Goal: Find specific page/section: Find specific page/section

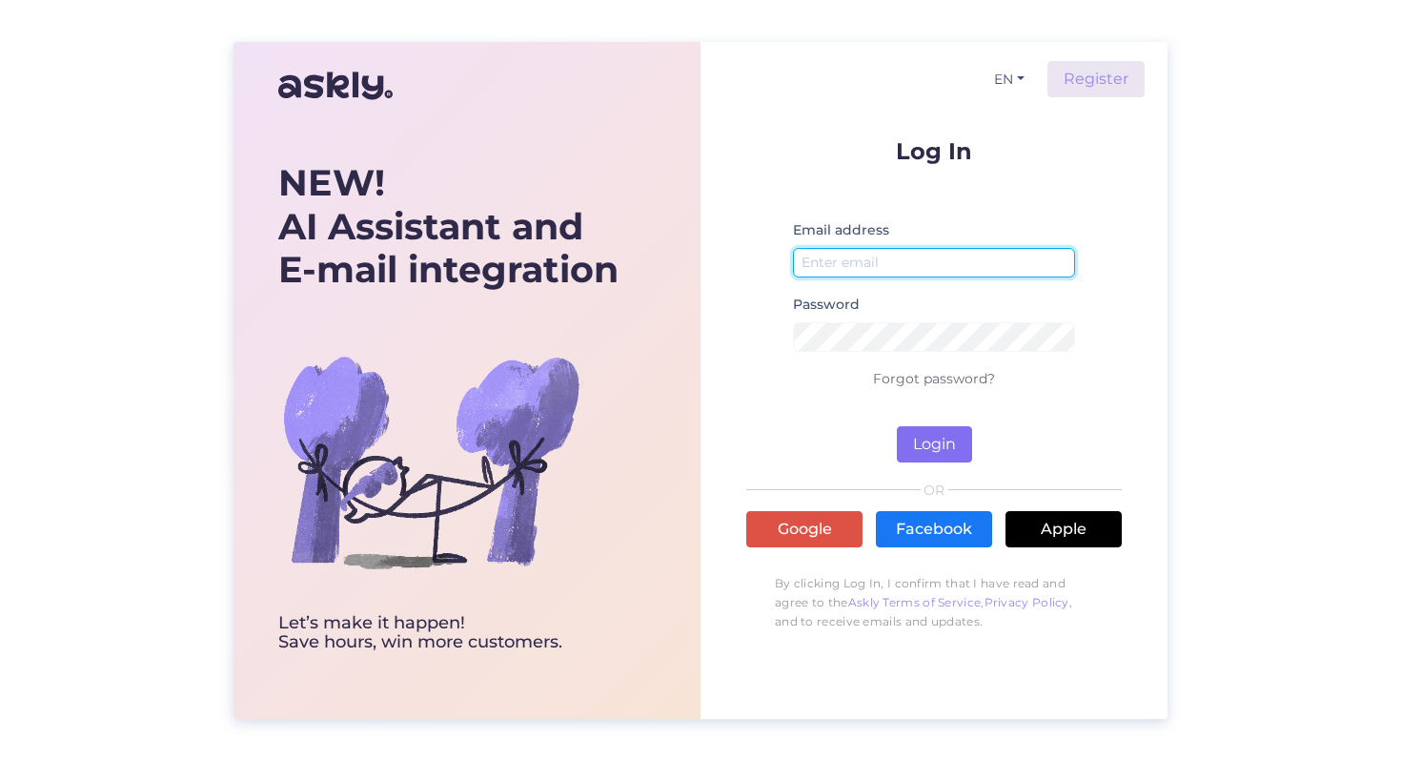
type input "[PERSON_NAME][EMAIL_ADDRESS][DOMAIN_NAME]"
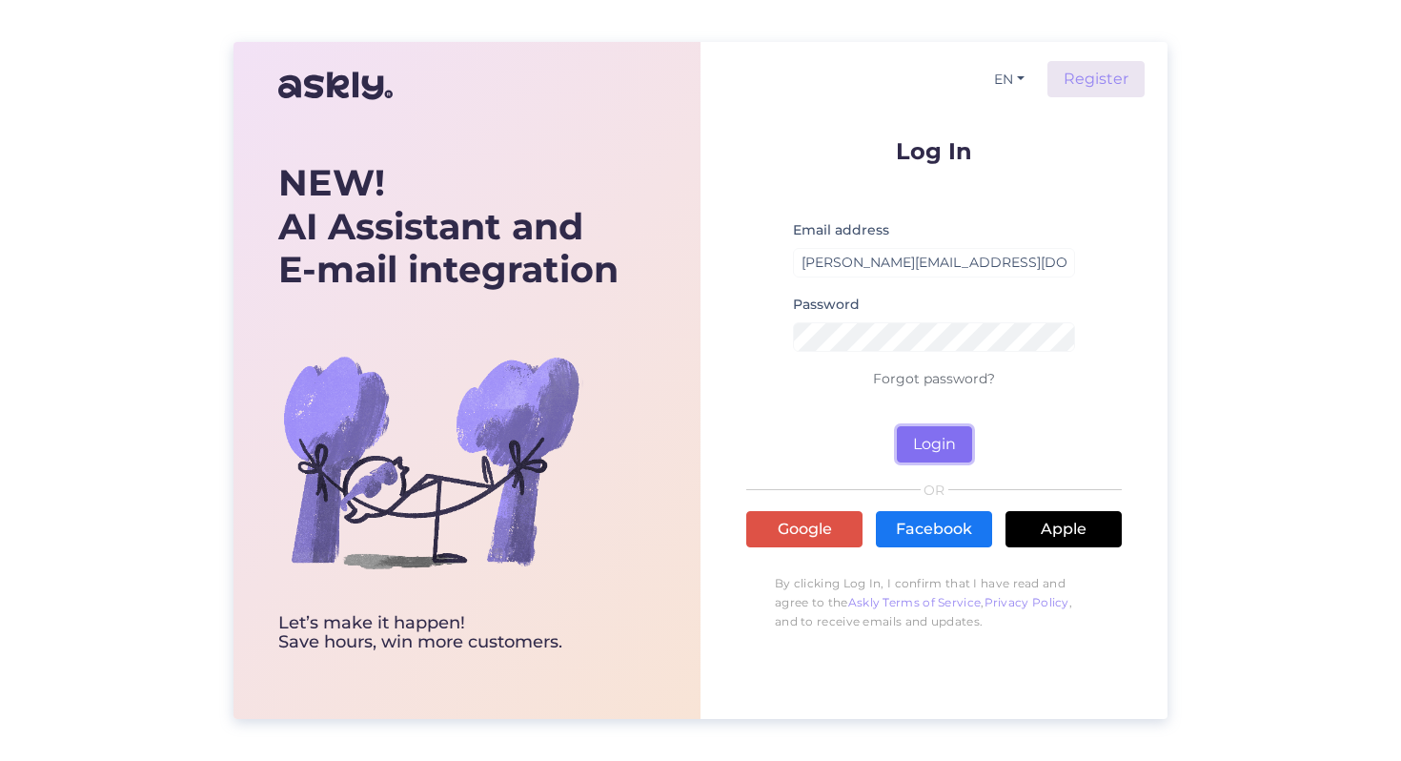
click at [930, 434] on button "Login" at bounding box center [934, 444] width 75 height 36
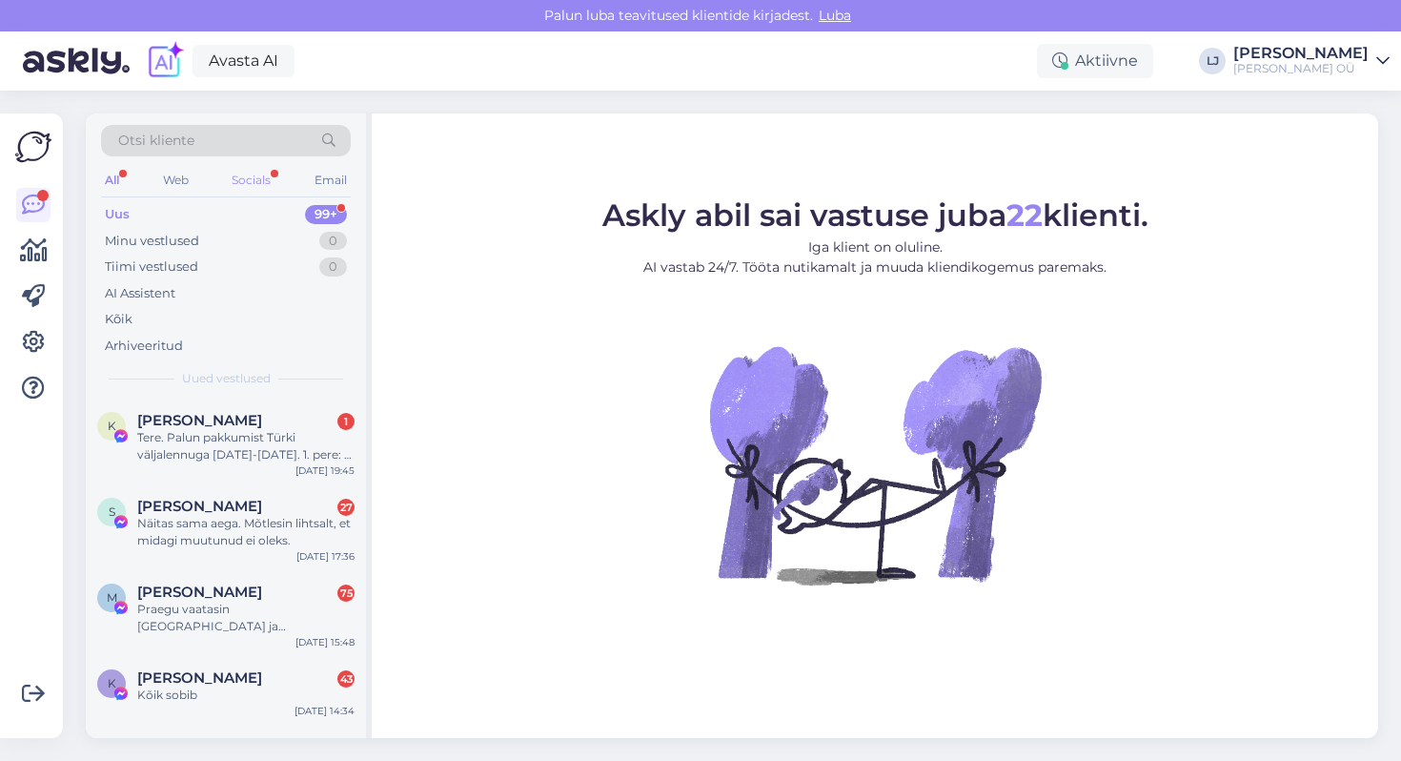
click at [237, 176] on div "Socials" at bounding box center [251, 180] width 47 height 25
click at [176, 183] on div "Web" at bounding box center [174, 180] width 33 height 25
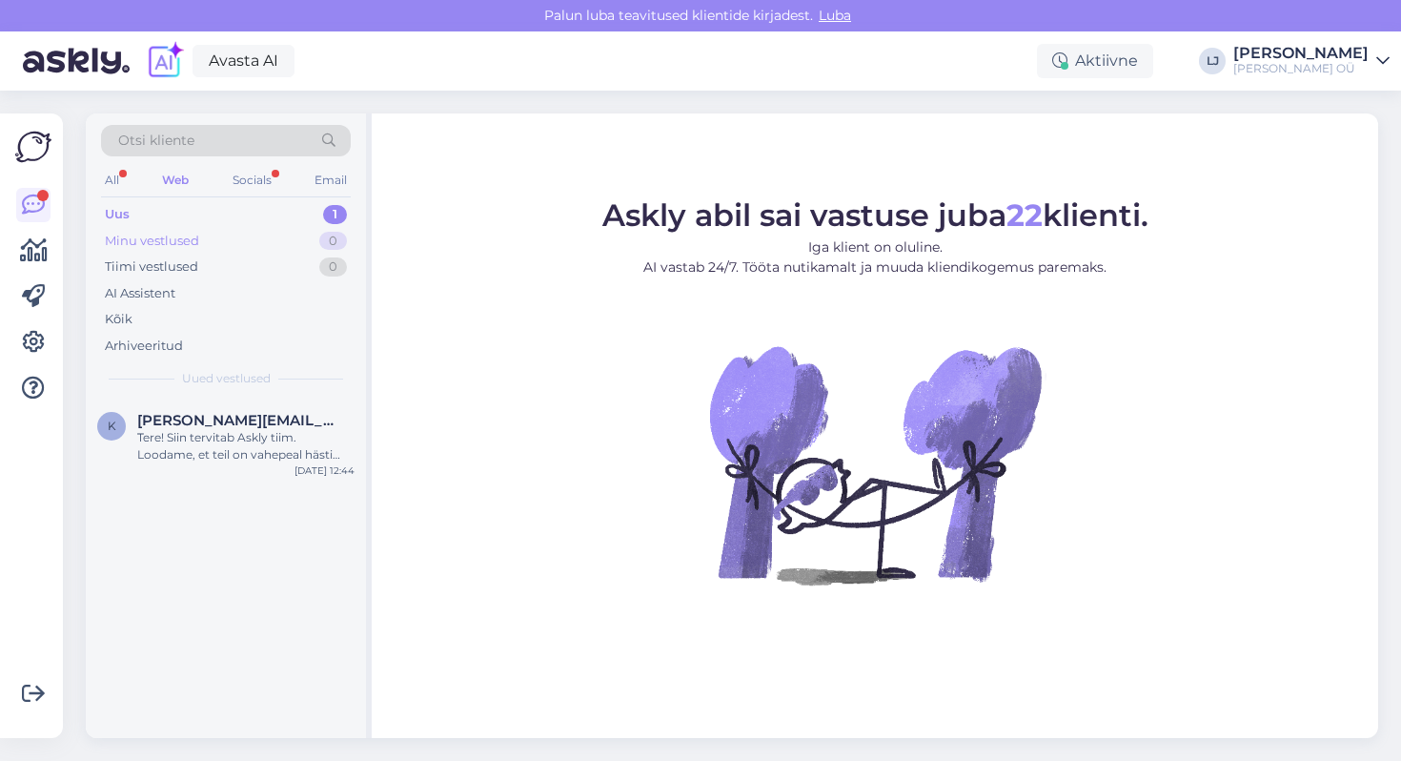
click at [170, 232] on div "Minu vestlused" at bounding box center [152, 241] width 94 height 19
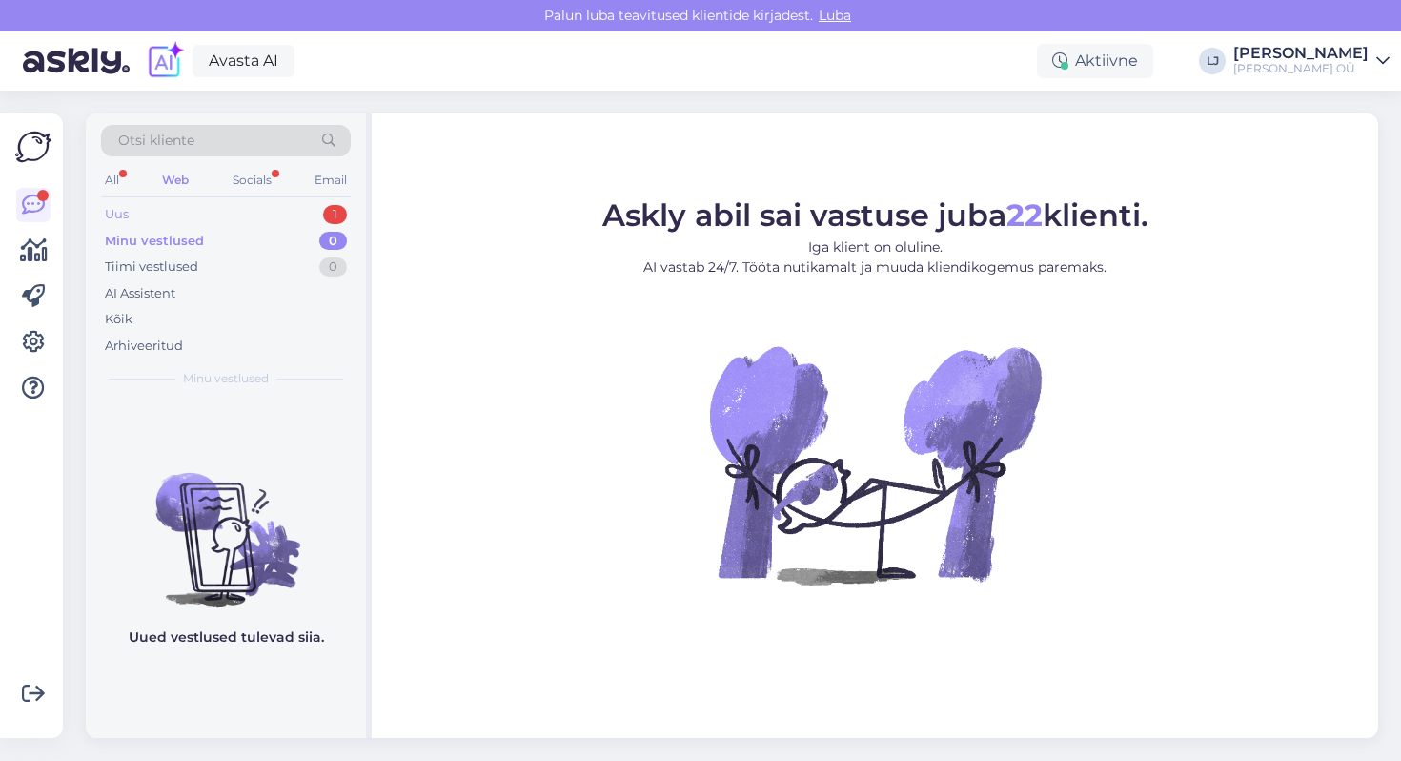
click at [163, 214] on div "Uus 1" at bounding box center [226, 214] width 250 height 27
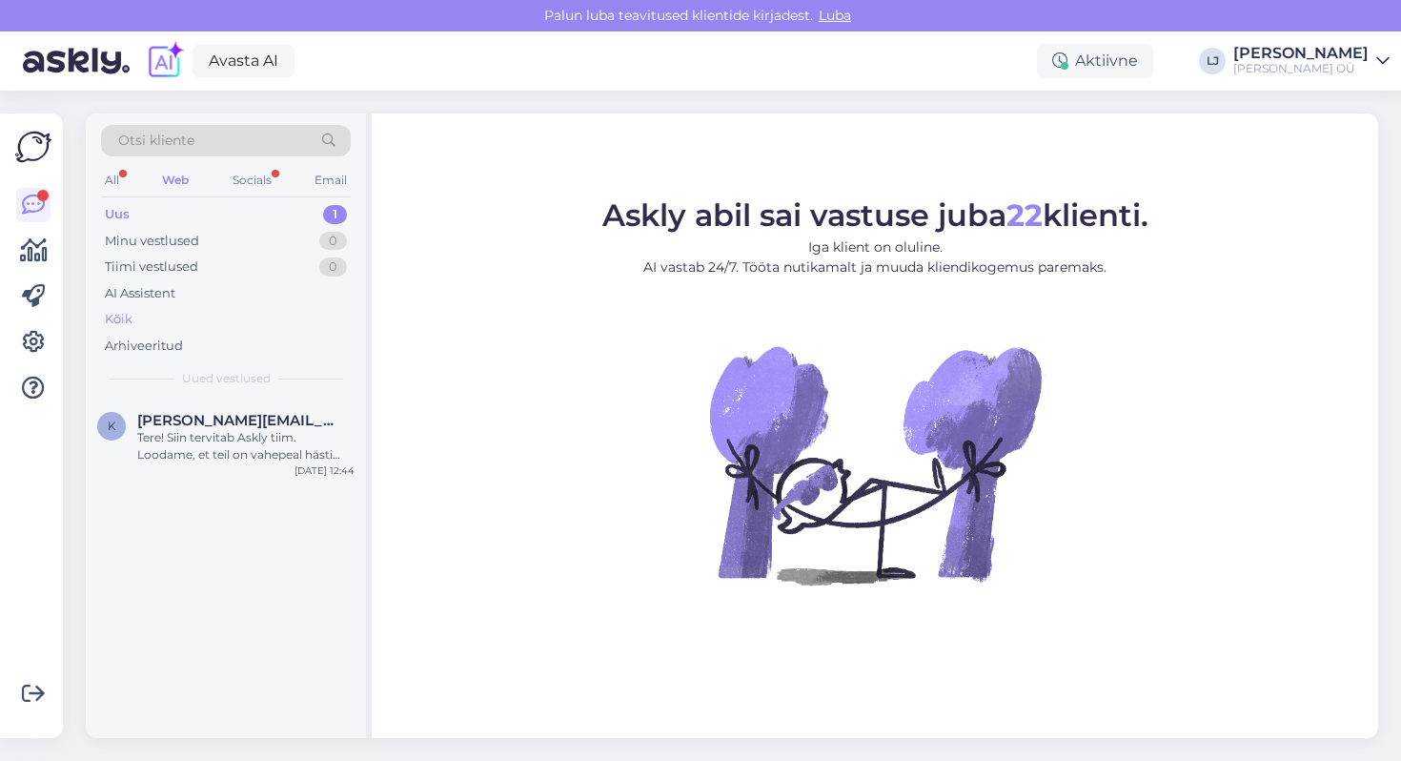
click at [157, 312] on div "Kõik" at bounding box center [226, 319] width 250 height 27
